Goal: Find specific page/section: Find specific page/section

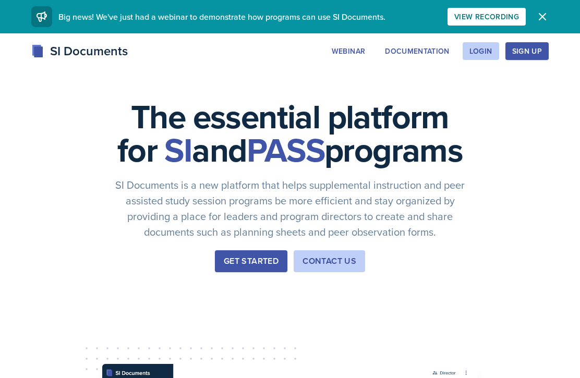
click at [481, 47] on div "Login" at bounding box center [480, 51] width 23 height 8
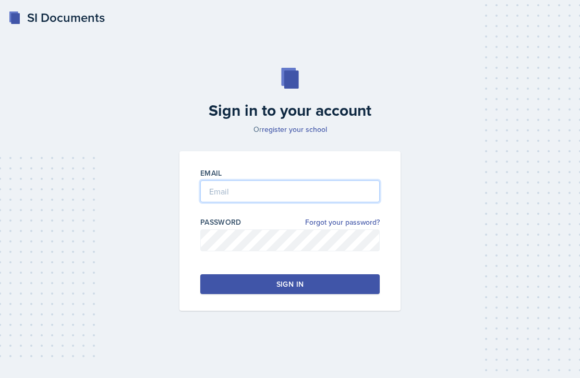
click at [342, 202] on input "email" at bounding box center [289, 191] width 179 height 22
type input "[PERSON_NAME][EMAIL_ADDRESS][PERSON_NAME][DOMAIN_NAME]"
click at [364, 294] on button "Sign in" at bounding box center [289, 284] width 179 height 20
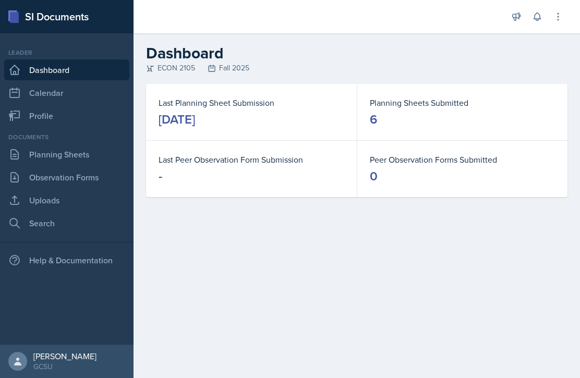
click at [101, 156] on link "Planning Sheets" at bounding box center [66, 154] width 125 height 21
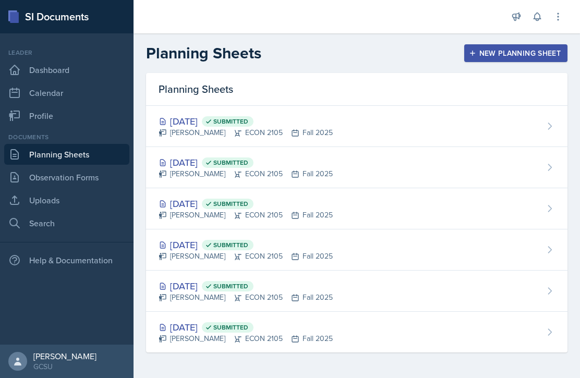
click at [371, 135] on div "[DATE] Submitted [PERSON_NAME] ECON 2105 Fall 2025" at bounding box center [356, 126] width 421 height 41
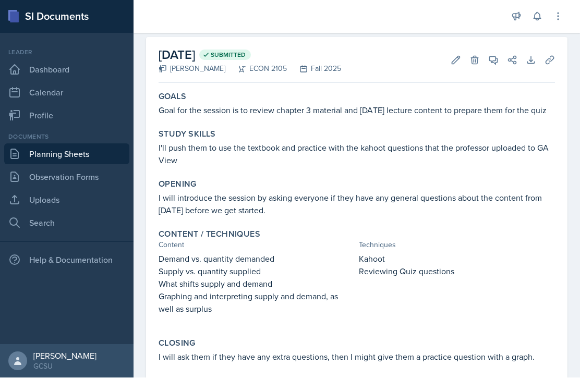
scroll to position [45, 0]
